Goal: Task Accomplishment & Management: Complete application form

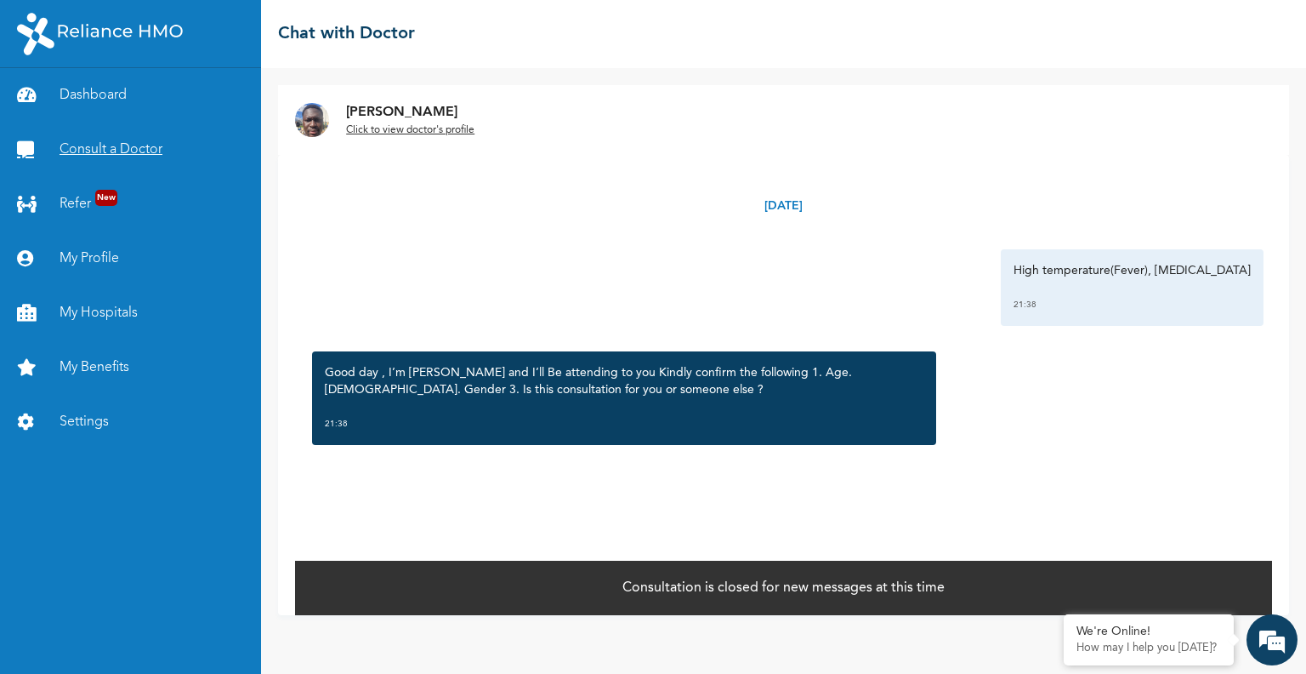
click at [95, 139] on link "Consult a Doctor" at bounding box center [130, 149] width 261 height 54
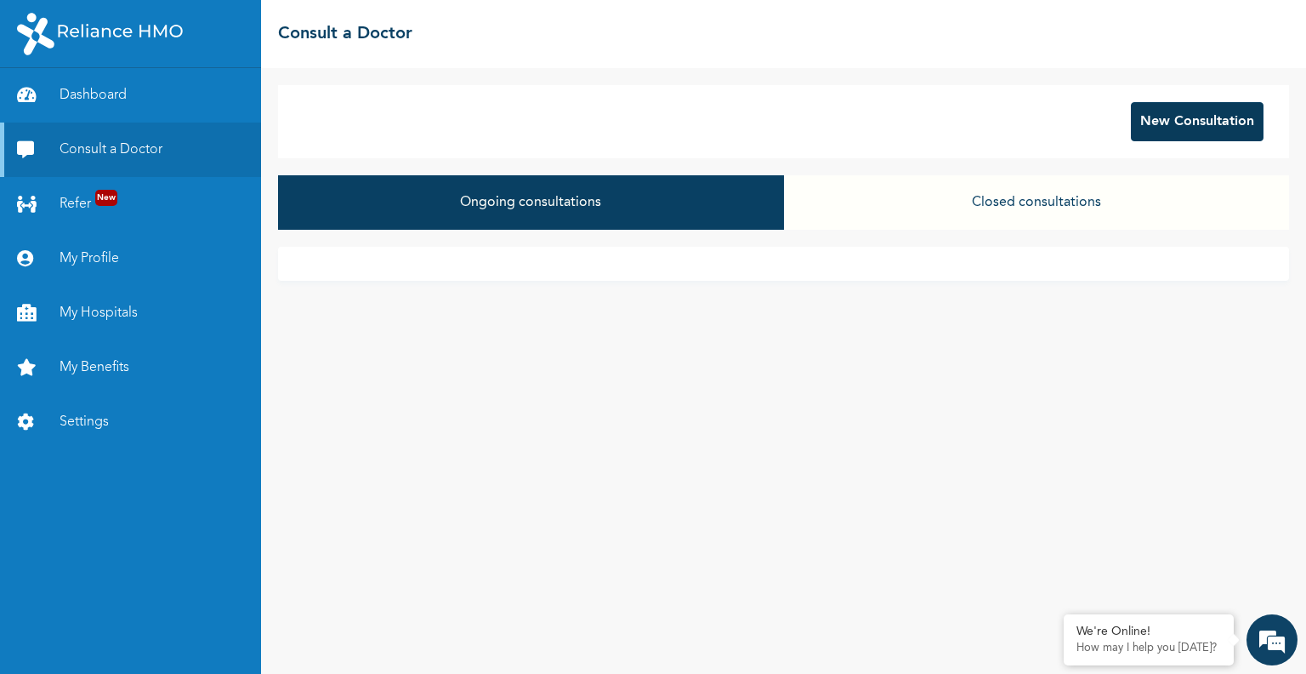
click at [1165, 130] on button "New Consultation" at bounding box center [1197, 121] width 133 height 39
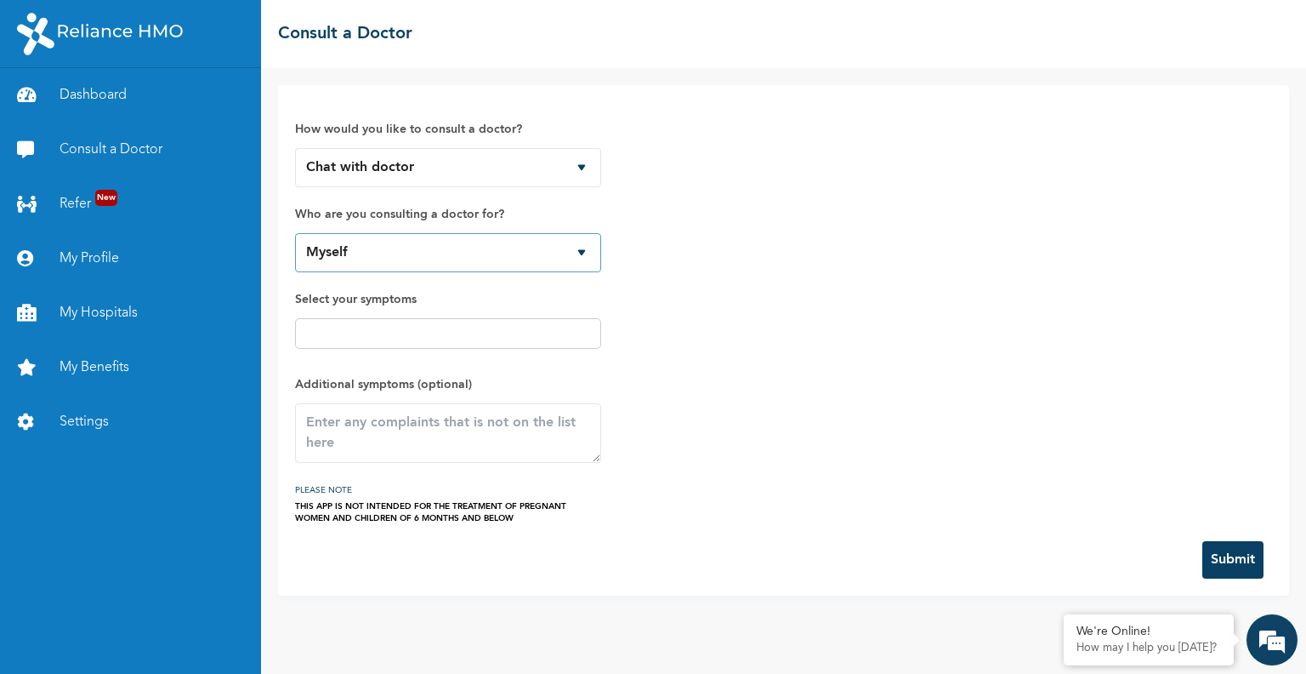
click at [388, 252] on select "Myself" at bounding box center [448, 252] width 306 height 39
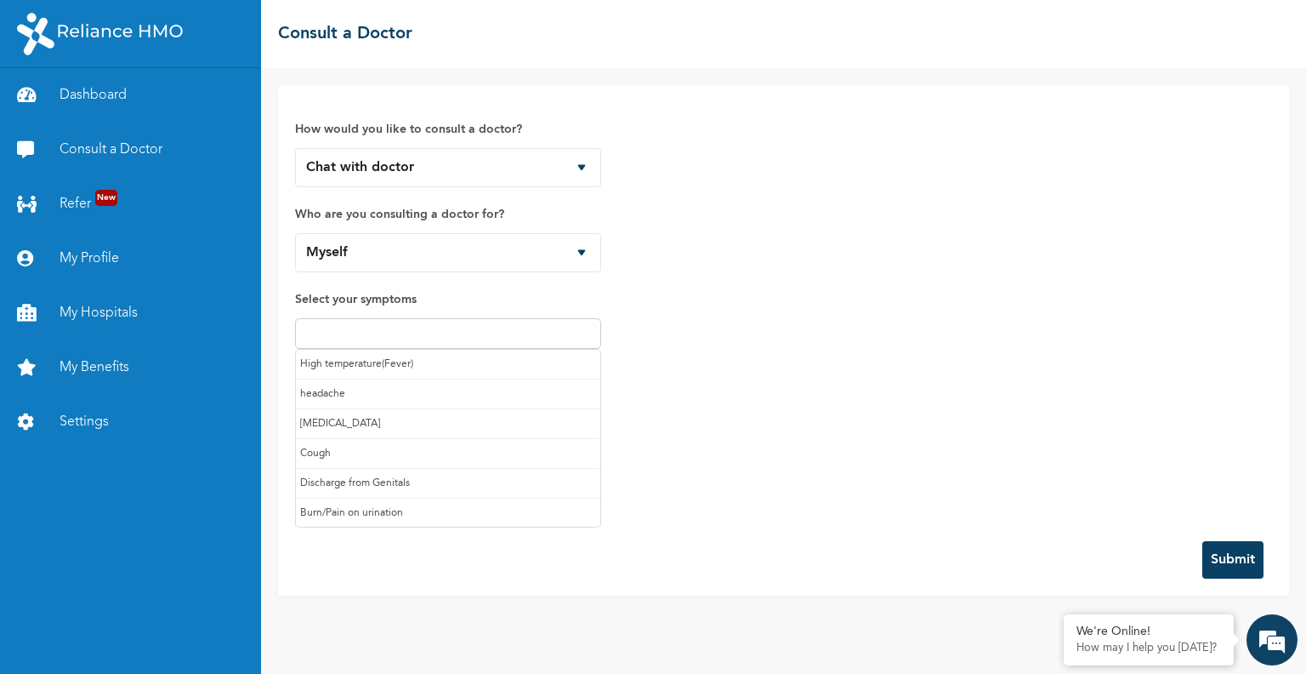
click at [388, 327] on input "text" at bounding box center [448, 333] width 296 height 20
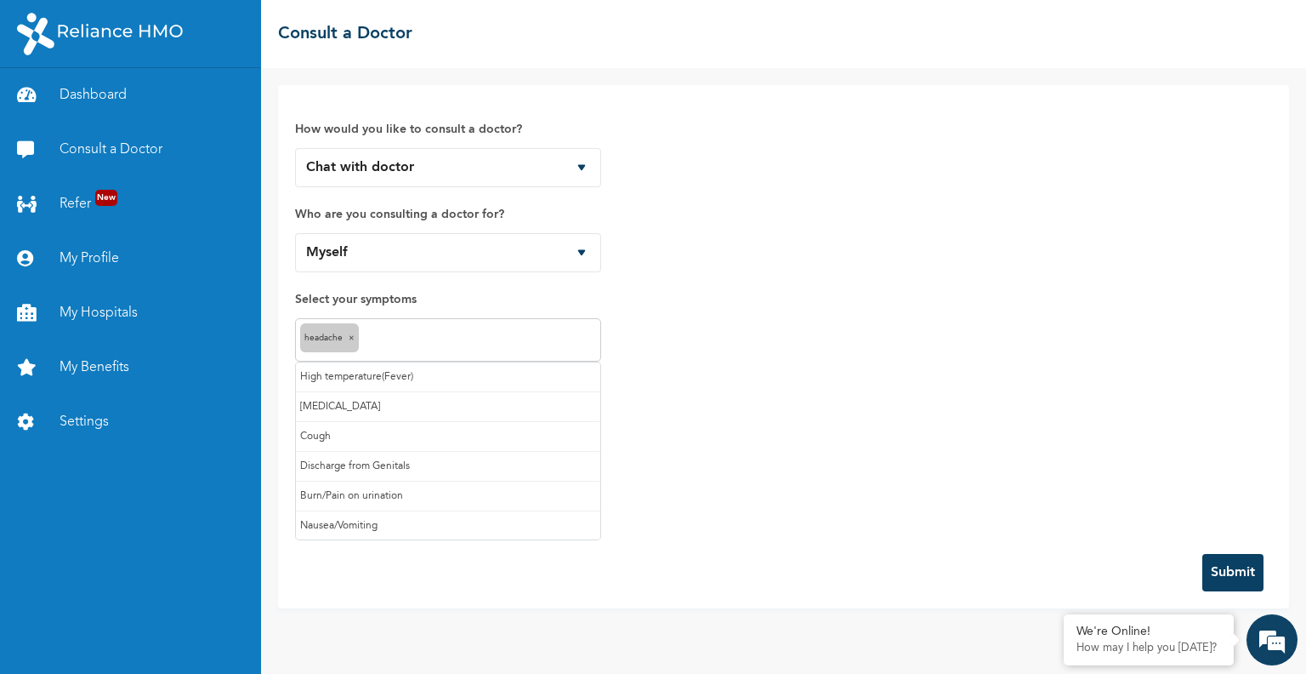
click at [398, 339] on input "text" at bounding box center [479, 340] width 233 height 20
click at [509, 330] on input "text" at bounding box center [540, 340] width 112 height 20
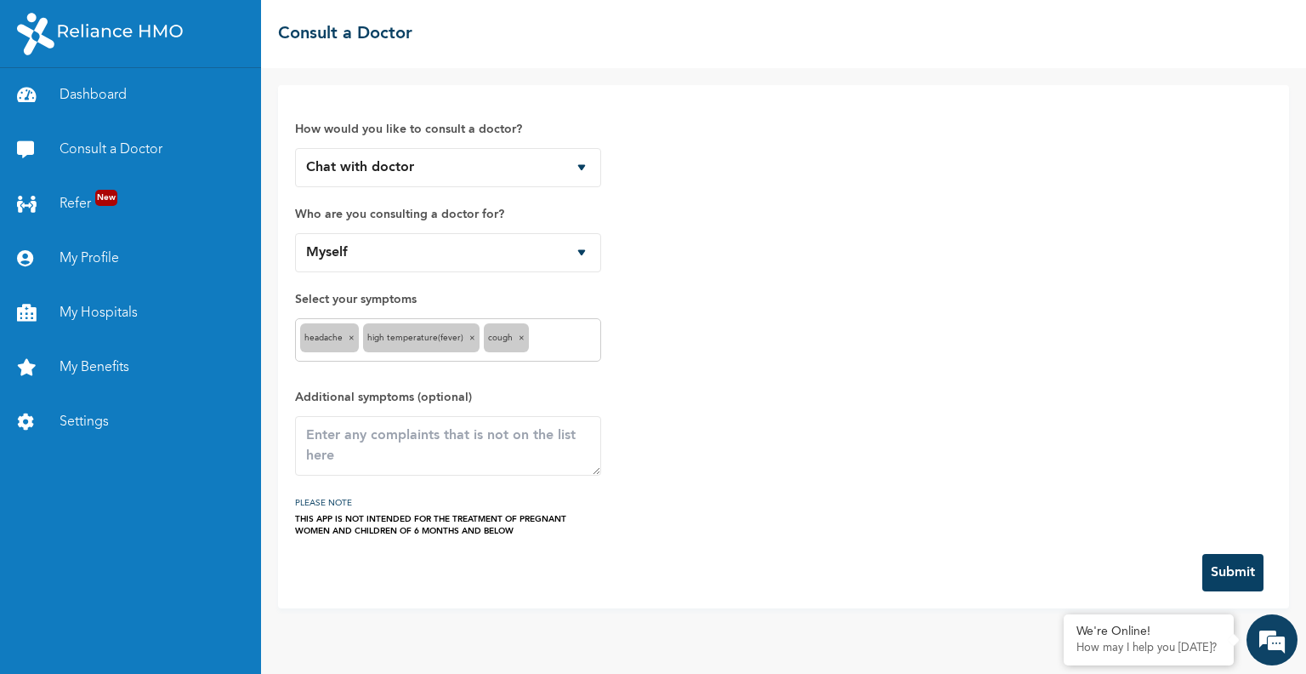
click at [553, 340] on input "text" at bounding box center [564, 340] width 63 height 20
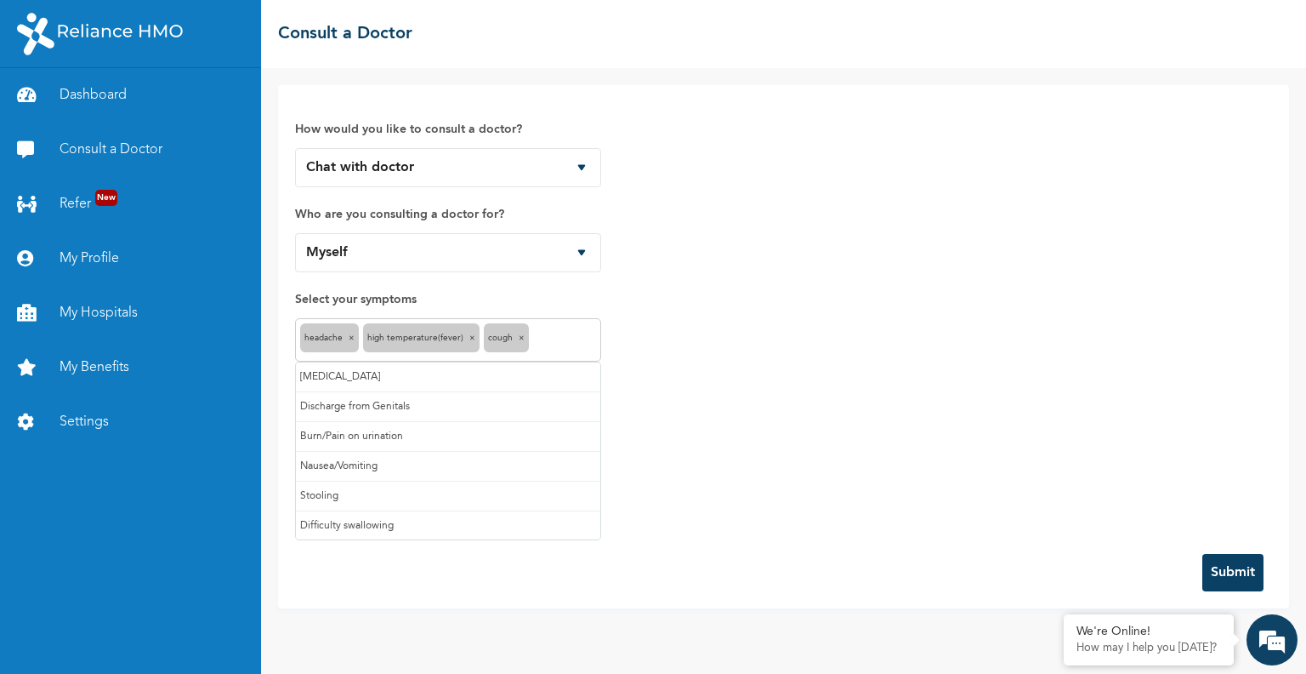
scroll to position [91, 0]
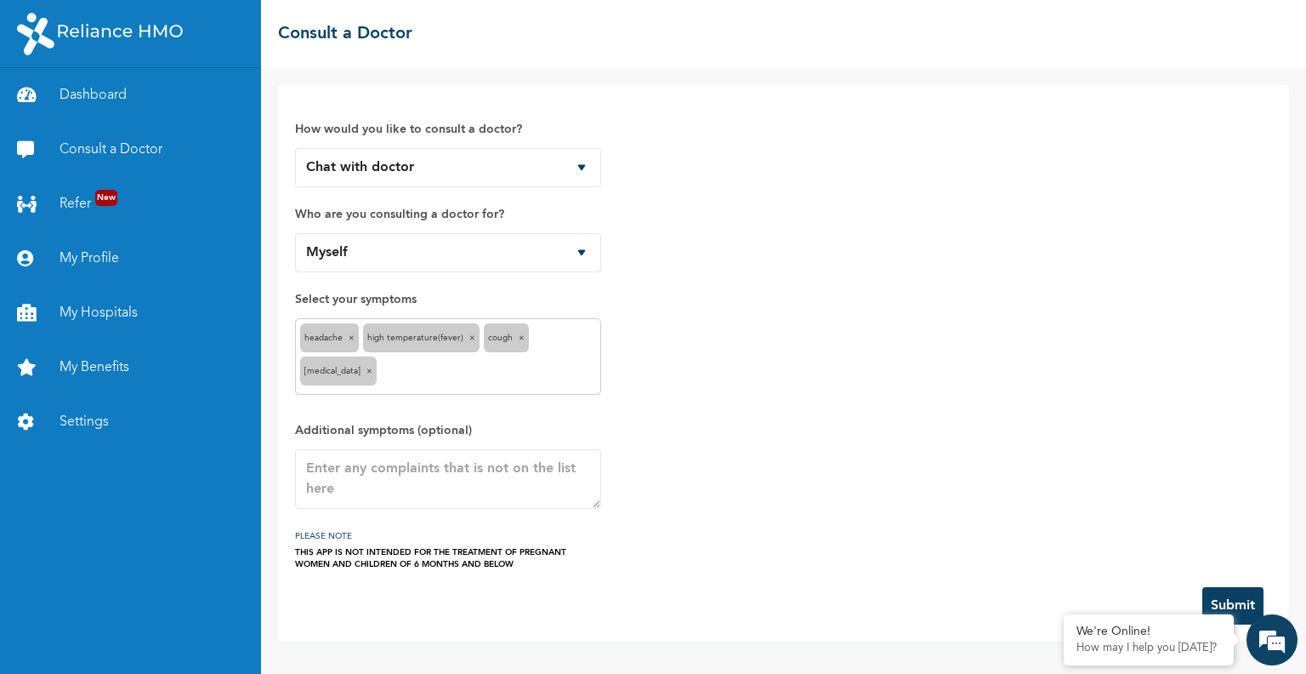
click at [1203, 594] on button "Submit" at bounding box center [1233, 605] width 61 height 37
